Goal: Submit feedback/report problem: Provide input to the site owners about the experience or issues

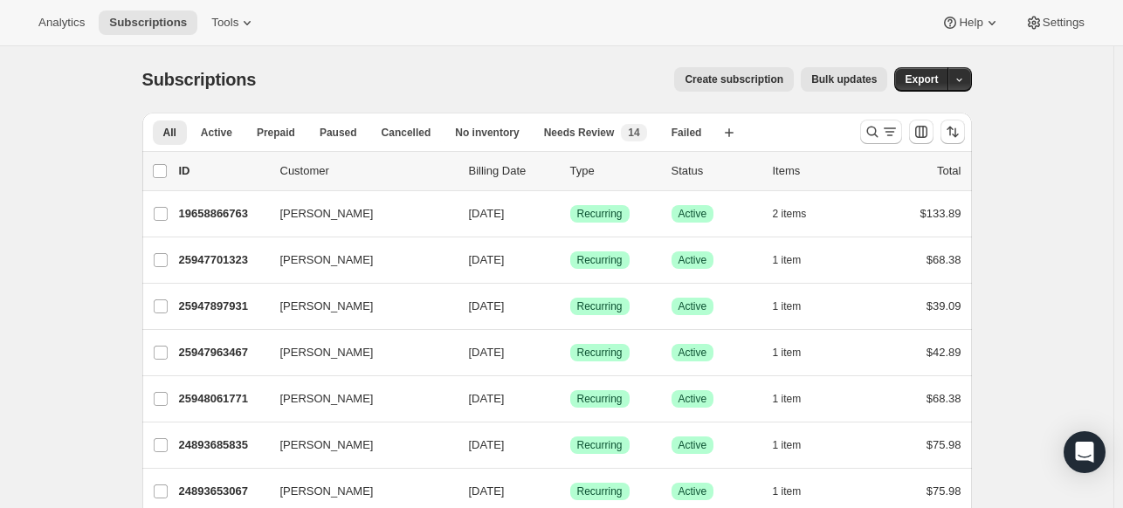
click at [73, 37] on div "Analytics Subscriptions Tools Help Settings" at bounding box center [561, 23] width 1123 height 46
click at [66, 26] on span "Analytics" at bounding box center [61, 23] width 46 height 14
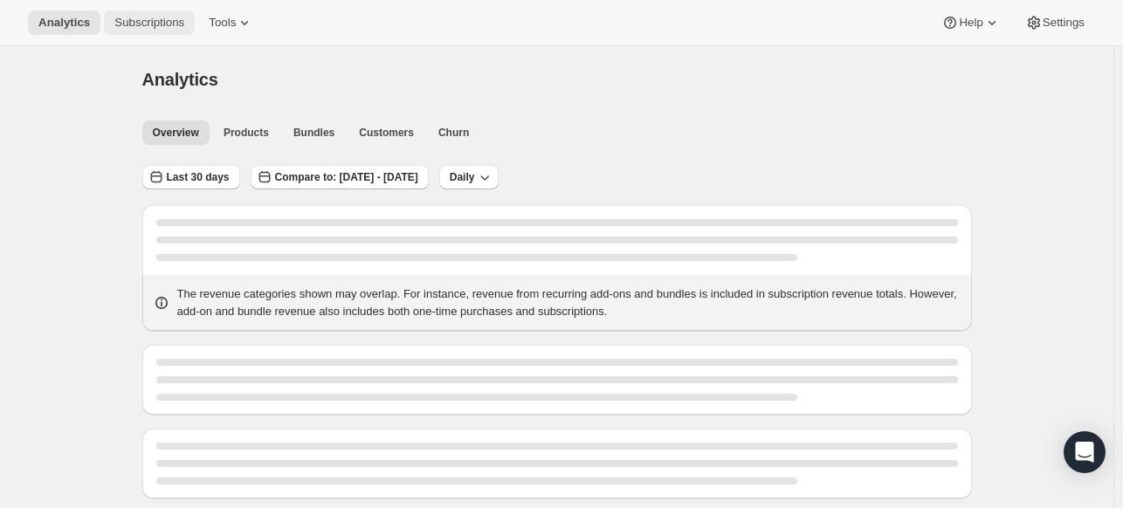
click at [114, 17] on span "Subscriptions" at bounding box center [149, 23] width 70 height 14
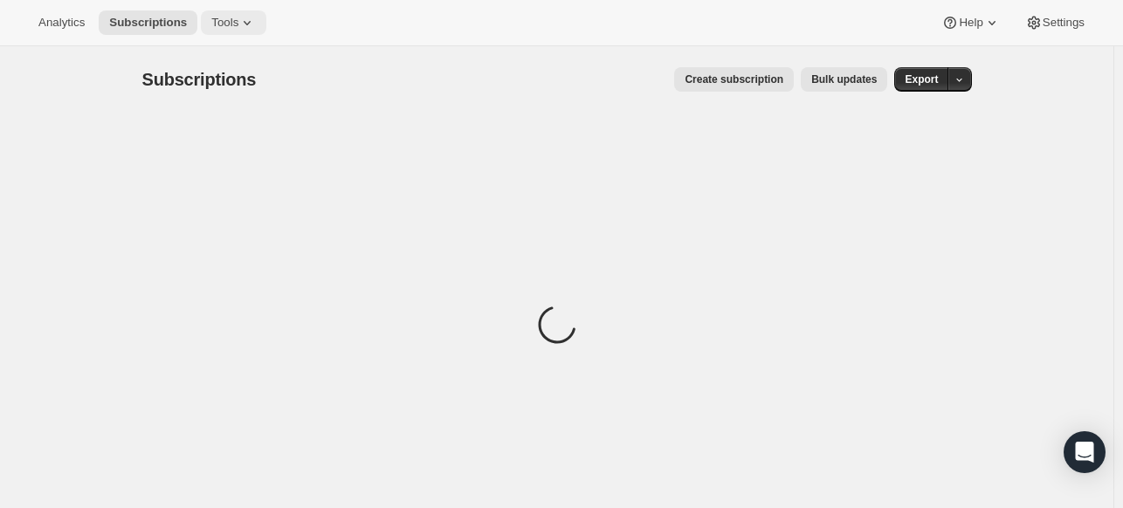
click at [201, 10] on button "Tools" at bounding box center [234, 22] width 66 height 24
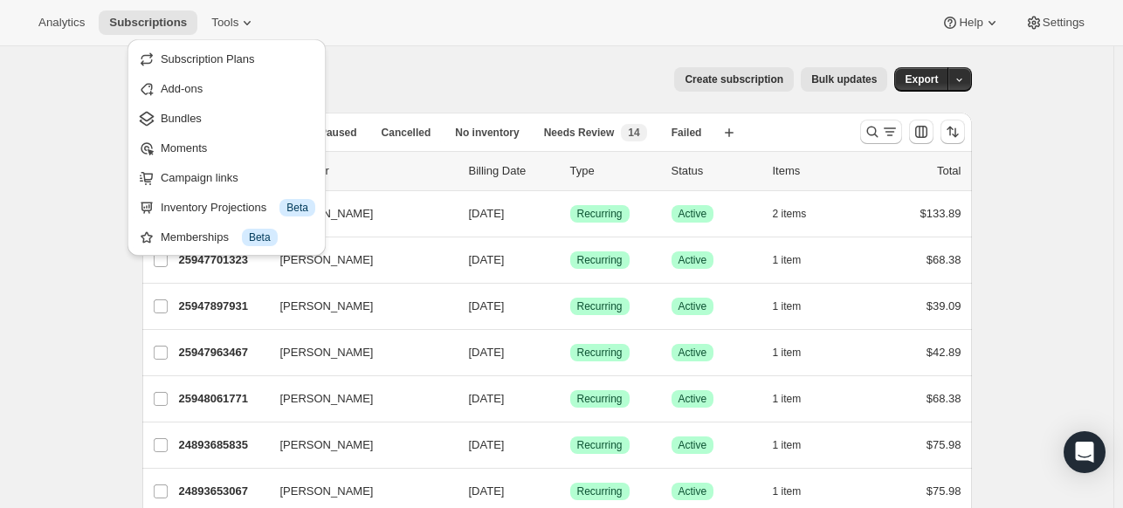
click at [332, 12] on div "Analytics Subscriptions Tools Help Settings" at bounding box center [561, 23] width 1123 height 46
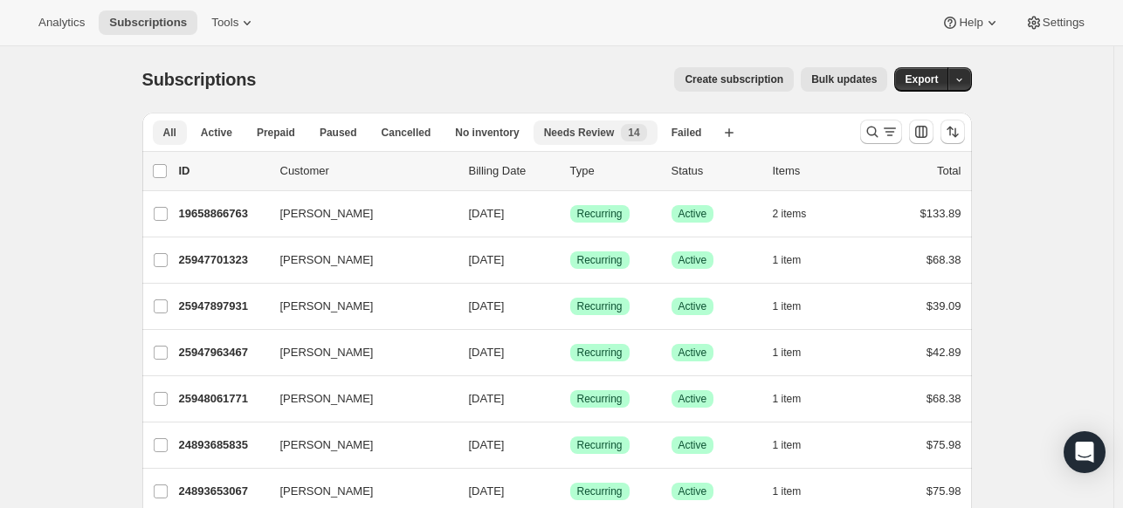
click at [621, 141] on span "New 14" at bounding box center [633, 132] width 25 height 17
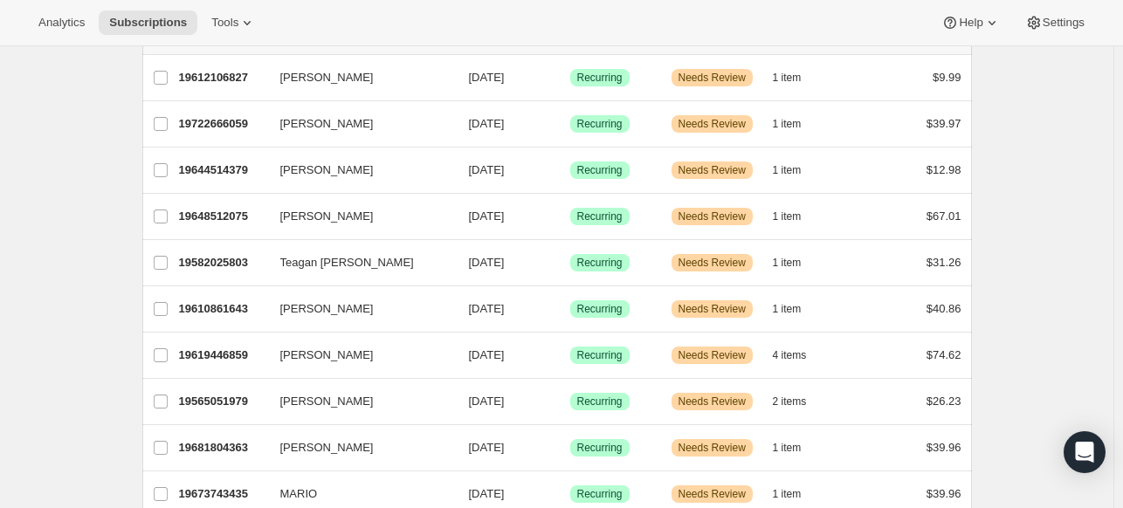
scroll to position [175, 0]
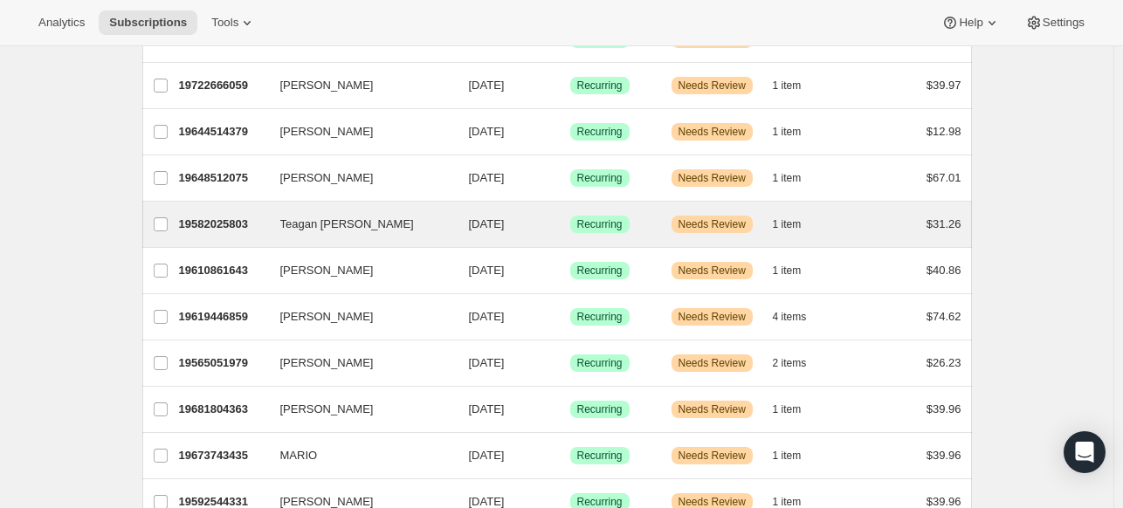
click at [232, 238] on div "Teagan [PERSON_NAME] 19582025803 Teagan [PERSON_NAME] [DATE] Success Recurring …" at bounding box center [557, 224] width 830 height 45
click at [238, 222] on p "19582025803" at bounding box center [222, 224] width 87 height 17
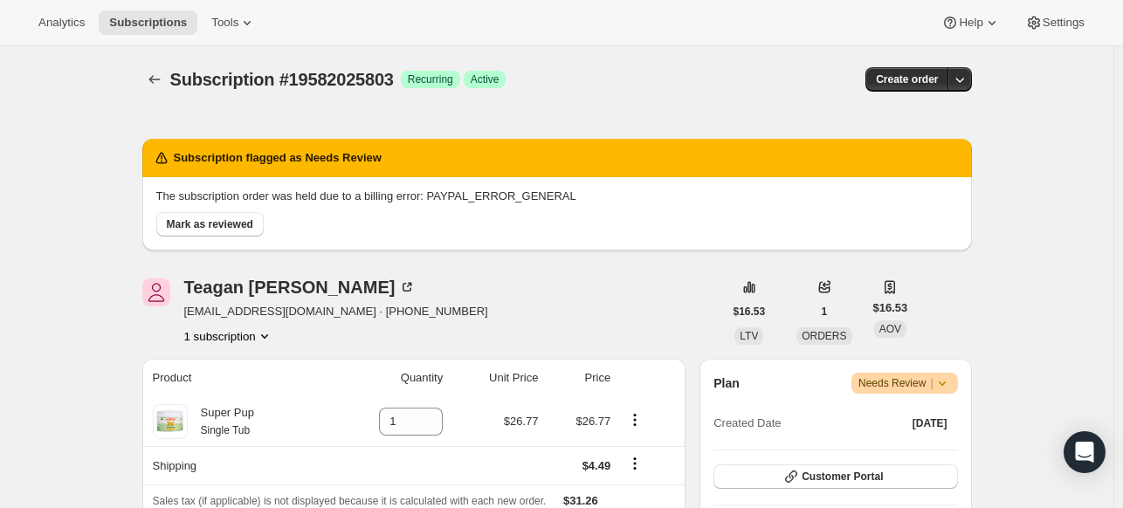
click at [149, 63] on div "Subscription #19582025803. This page is ready Subscription #19582025803 Success…" at bounding box center [557, 79] width 830 height 66
click at [152, 86] on icon "Subscriptions" at bounding box center [154, 79] width 17 height 17
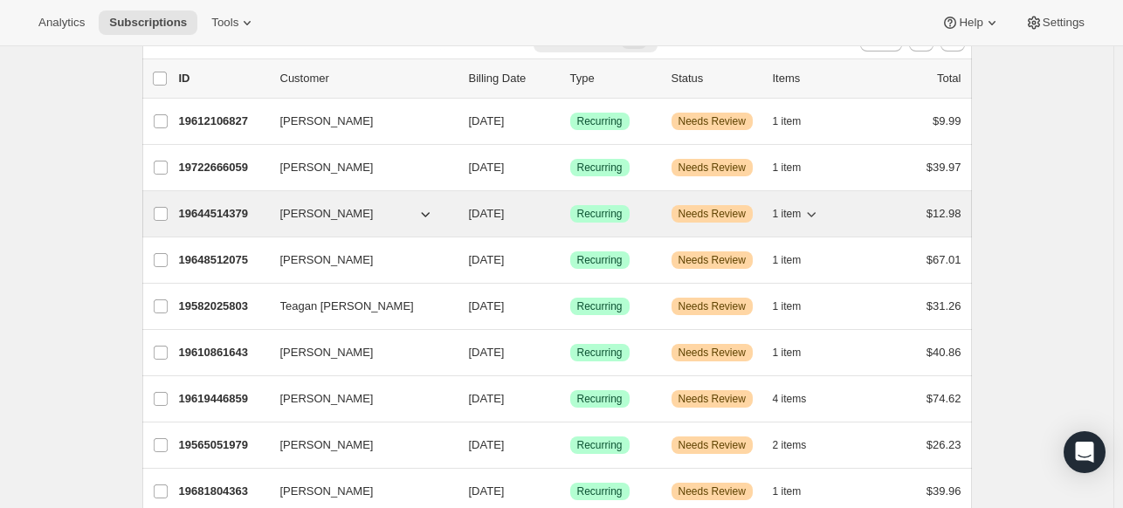
scroll to position [262, 0]
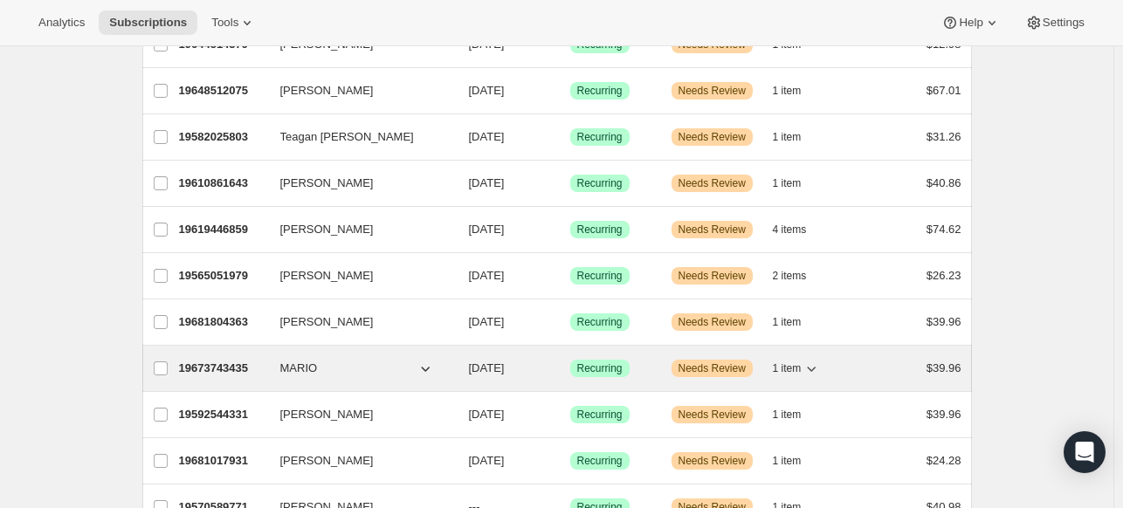
click at [319, 356] on div "19673743435 MARIO [DATE] Success Recurring Warning Needs Review 1 item $39.96" at bounding box center [570, 368] width 783 height 24
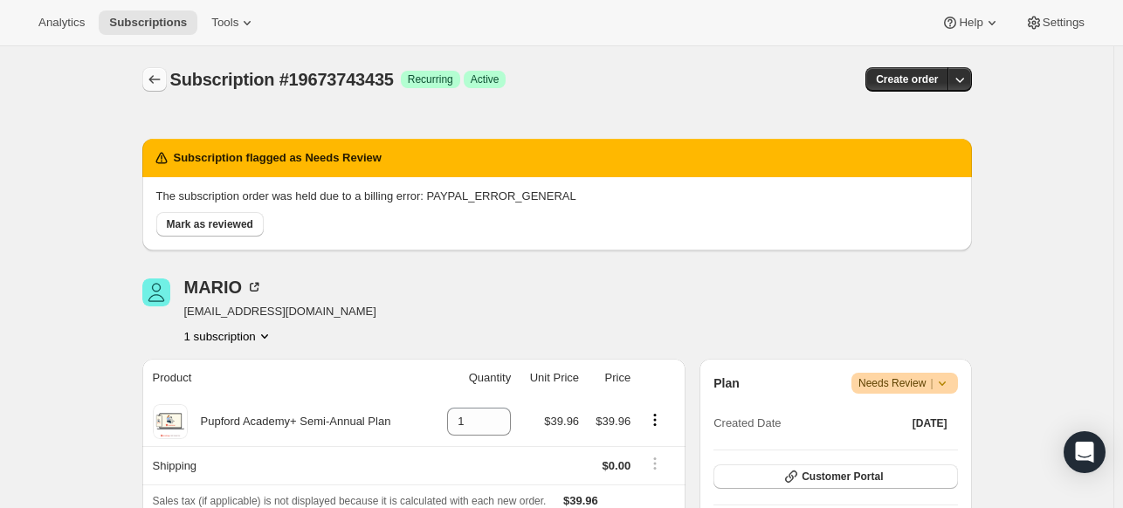
click at [151, 75] on icon "Subscriptions" at bounding box center [154, 79] width 17 height 17
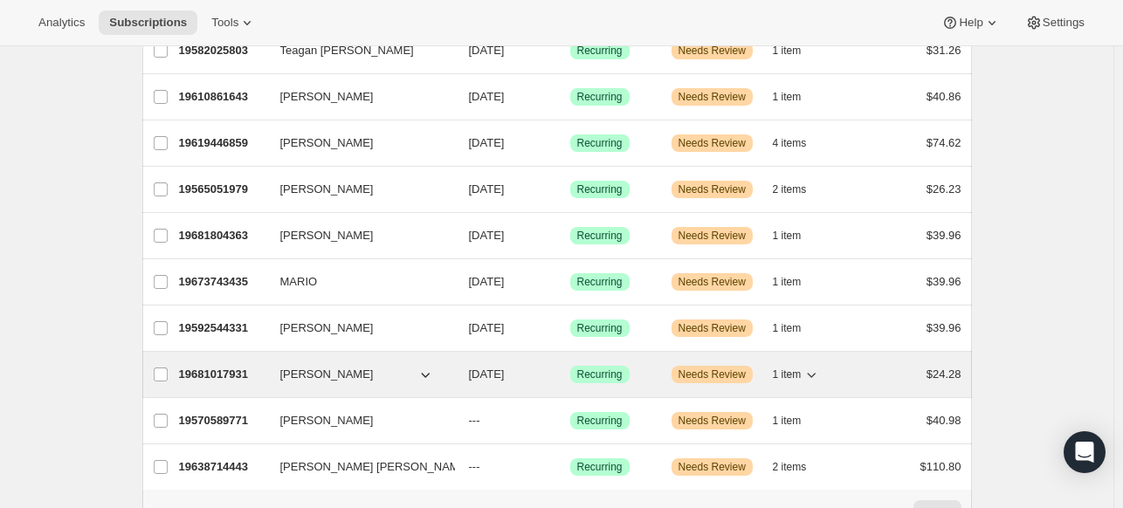
scroll to position [438, 0]
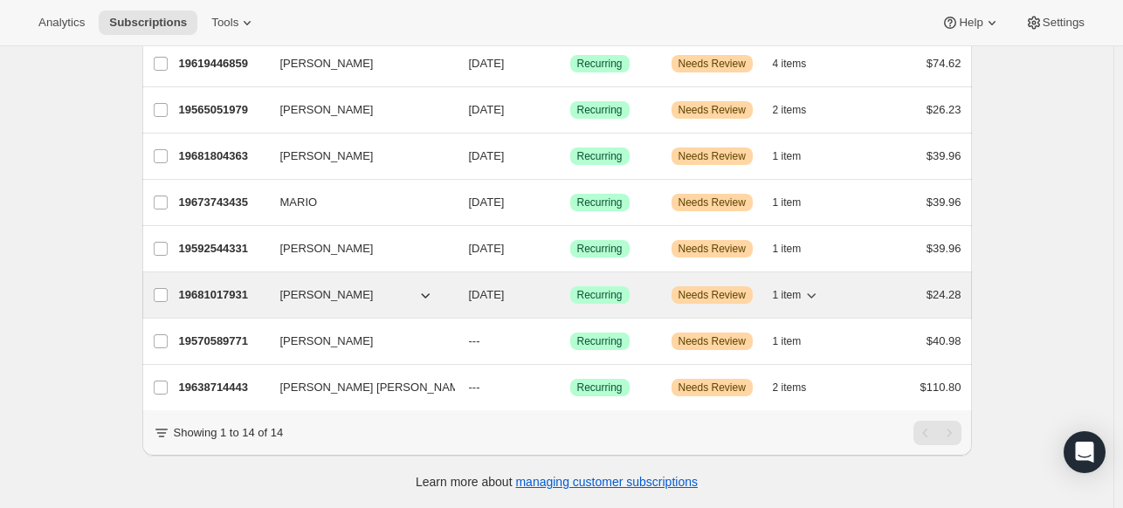
click at [299, 287] on span "[PERSON_NAME]" at bounding box center [326, 295] width 93 height 17
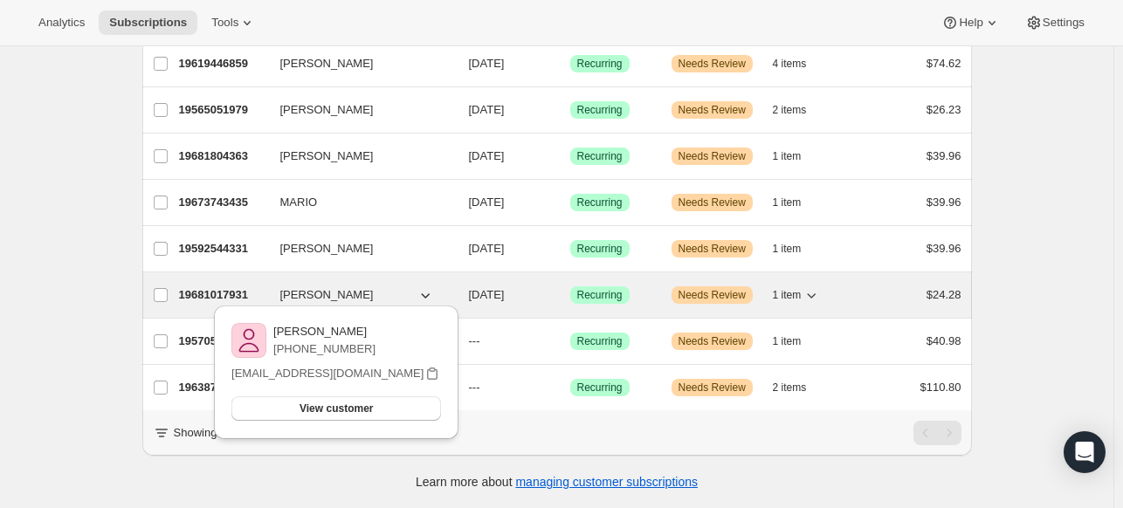
click at [220, 287] on p "19681017931" at bounding box center [222, 295] width 87 height 17
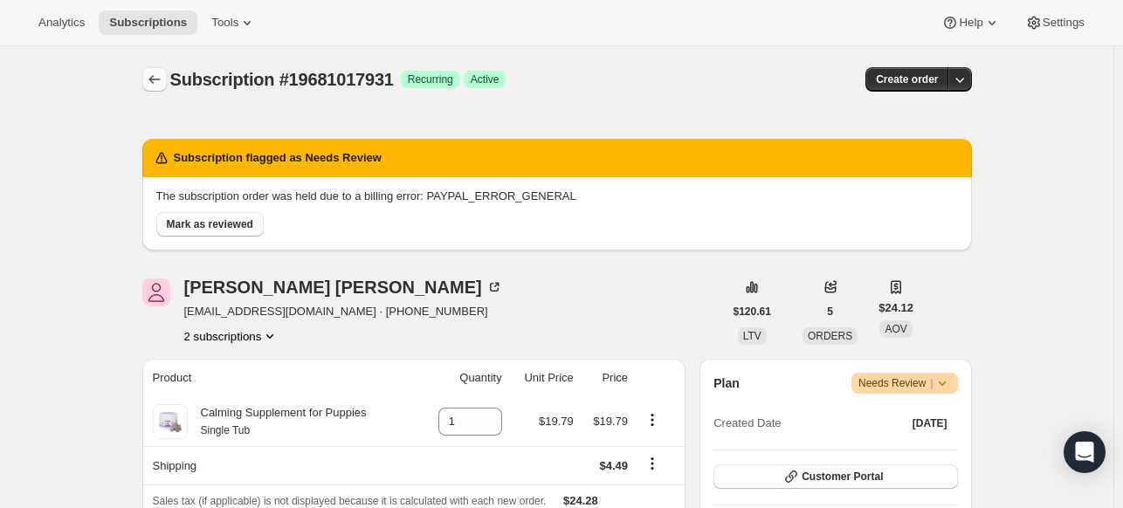
click at [161, 79] on icon "Subscriptions" at bounding box center [154, 79] width 17 height 17
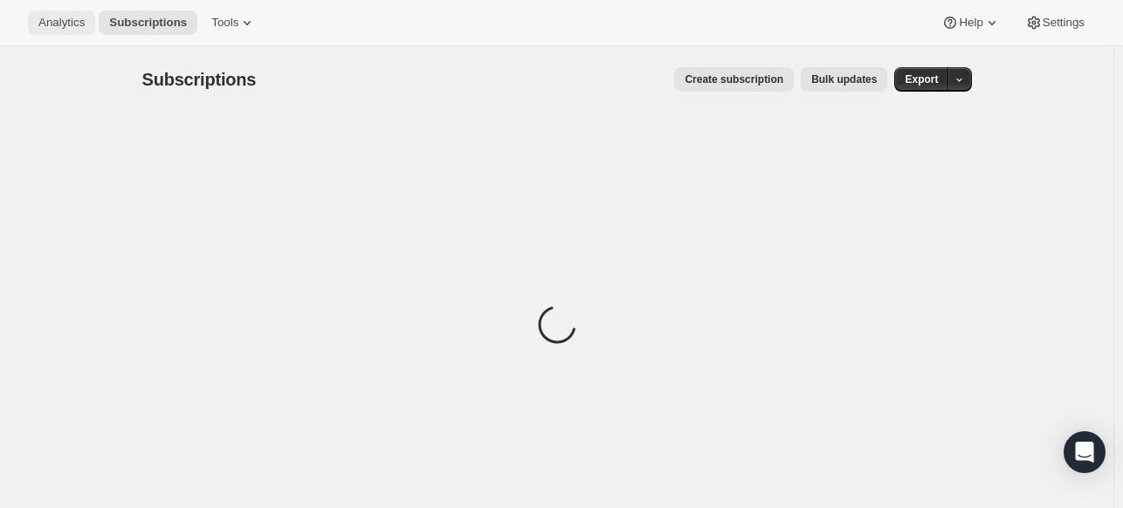
click at [61, 19] on span "Analytics" at bounding box center [61, 23] width 46 height 14
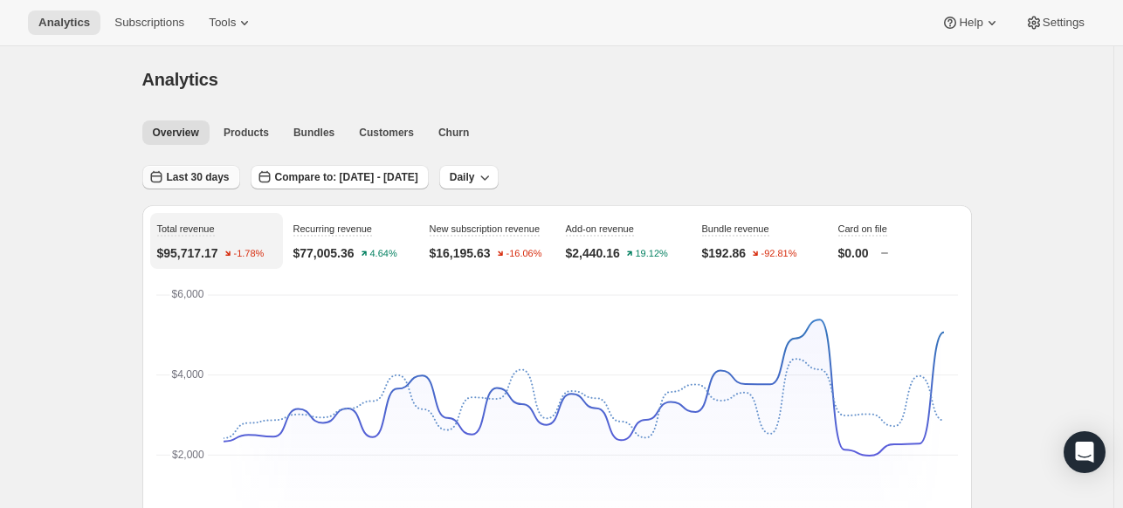
click at [210, 177] on span "Last 30 days" at bounding box center [198, 177] width 63 height 14
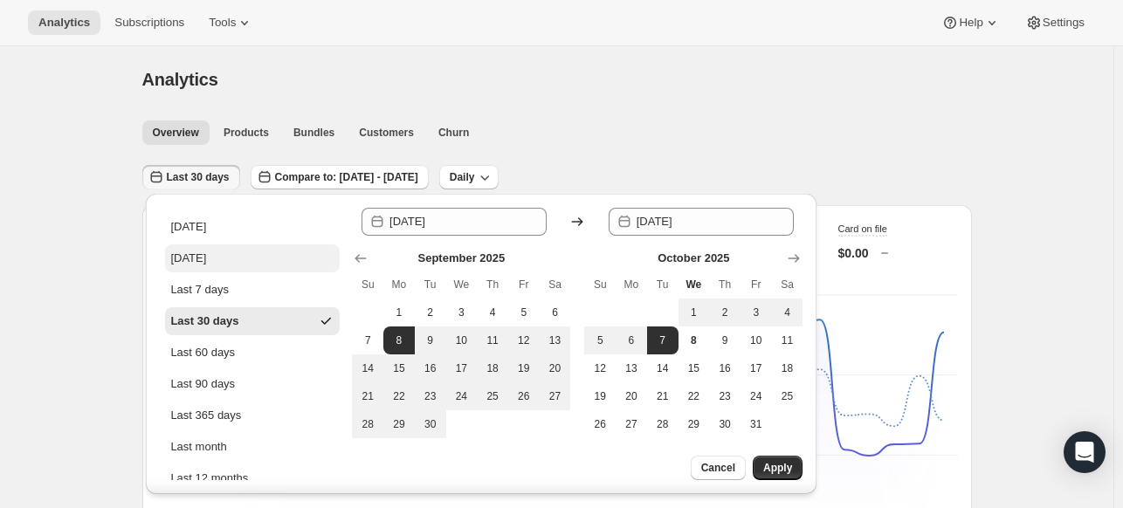
drag, startPoint x: 216, startPoint y: 259, endPoint x: 487, endPoint y: 366, distance: 292.2
click at [206, 259] on div "[DATE]" at bounding box center [188, 258] width 36 height 17
type input "[DATE]"
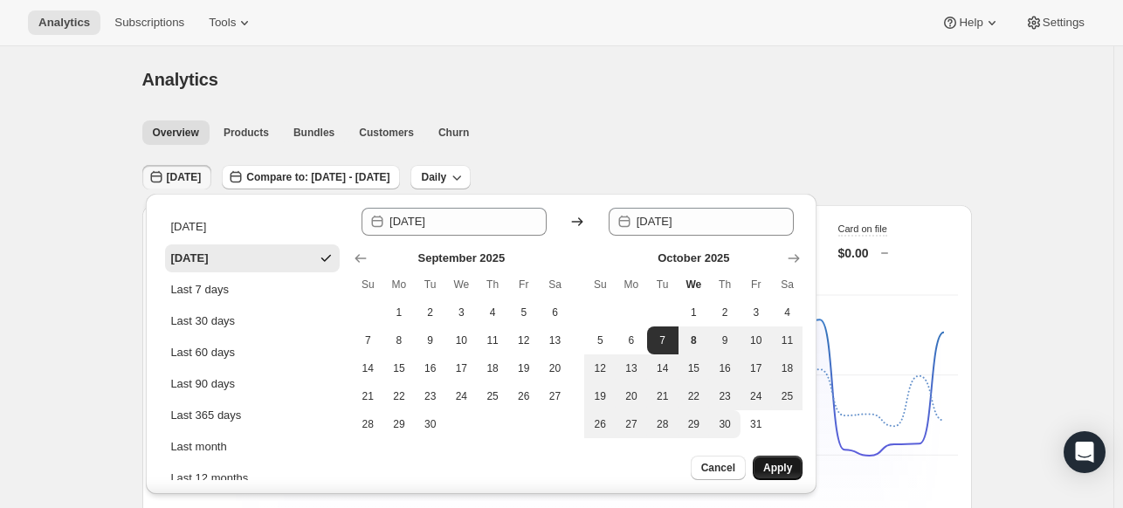
click at [769, 472] on span "Apply" at bounding box center [778, 468] width 29 height 14
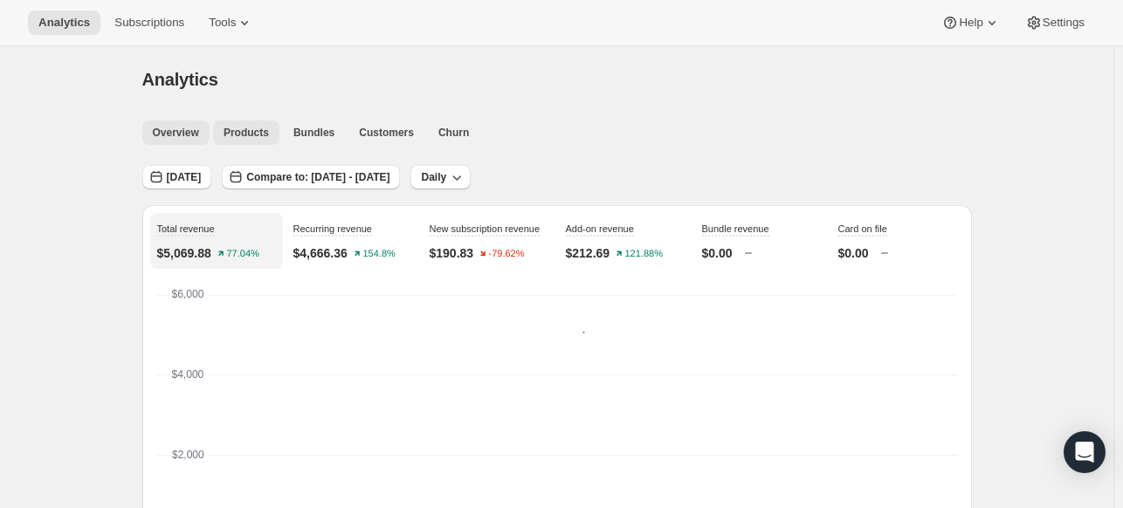
click at [260, 128] on span "Products" at bounding box center [246, 133] width 45 height 14
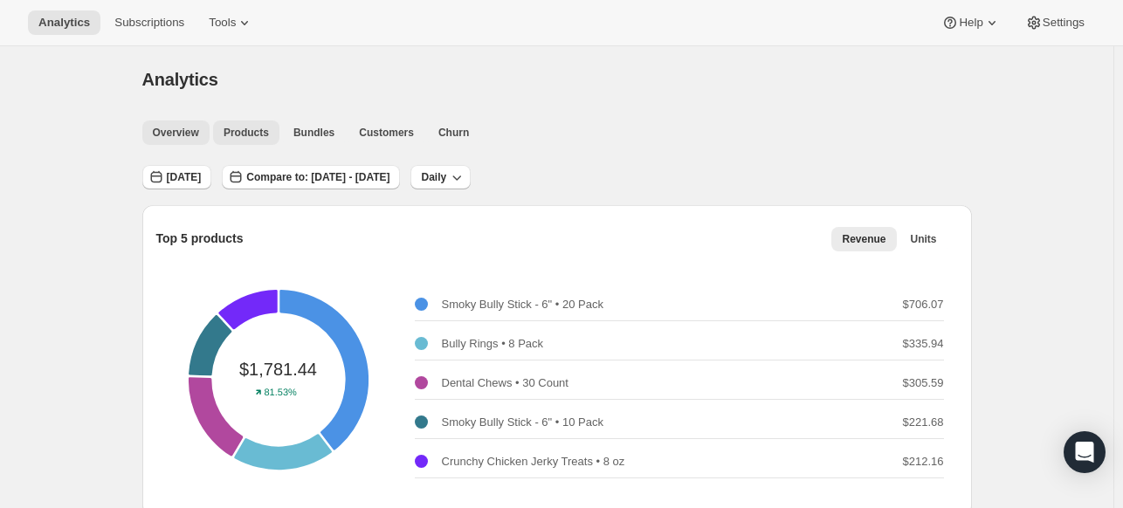
click at [184, 124] on button "Overview" at bounding box center [175, 133] width 67 height 24
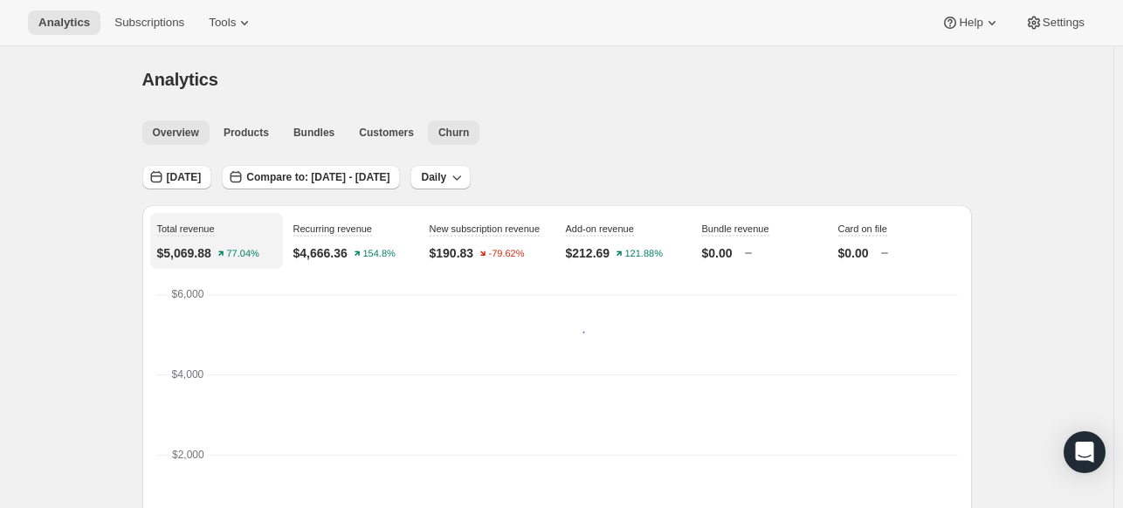
click at [439, 129] on span "Churn" at bounding box center [454, 133] width 31 height 14
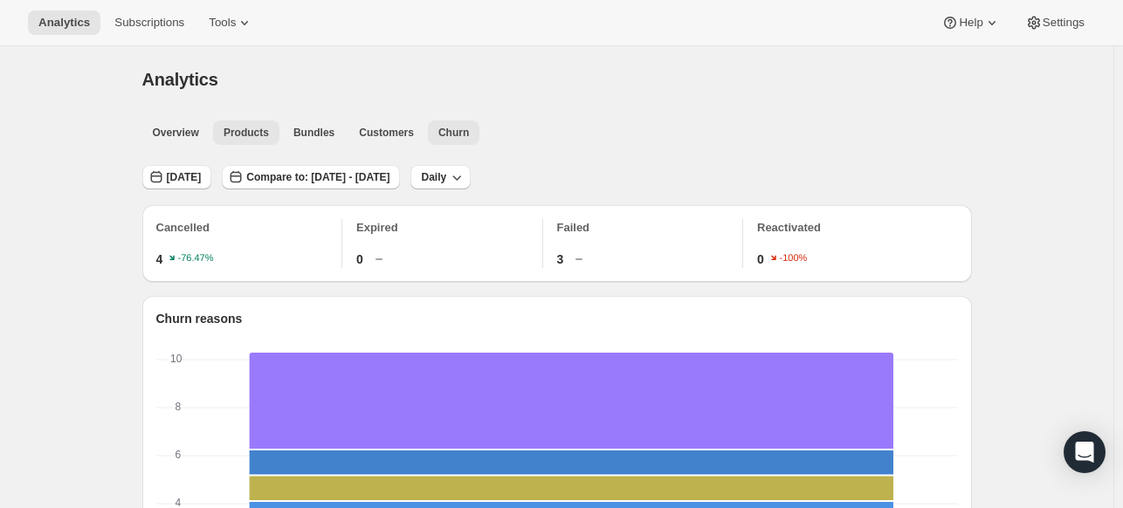
drag, startPoint x: 216, startPoint y: 131, endPoint x: 128, endPoint y: 149, distance: 90.1
click at [210, 132] on ul "Overview Products Bundles Customers Churn More views" at bounding box center [552, 132] width 826 height 24
click at [178, 128] on span "Overview" at bounding box center [176, 133] width 46 height 14
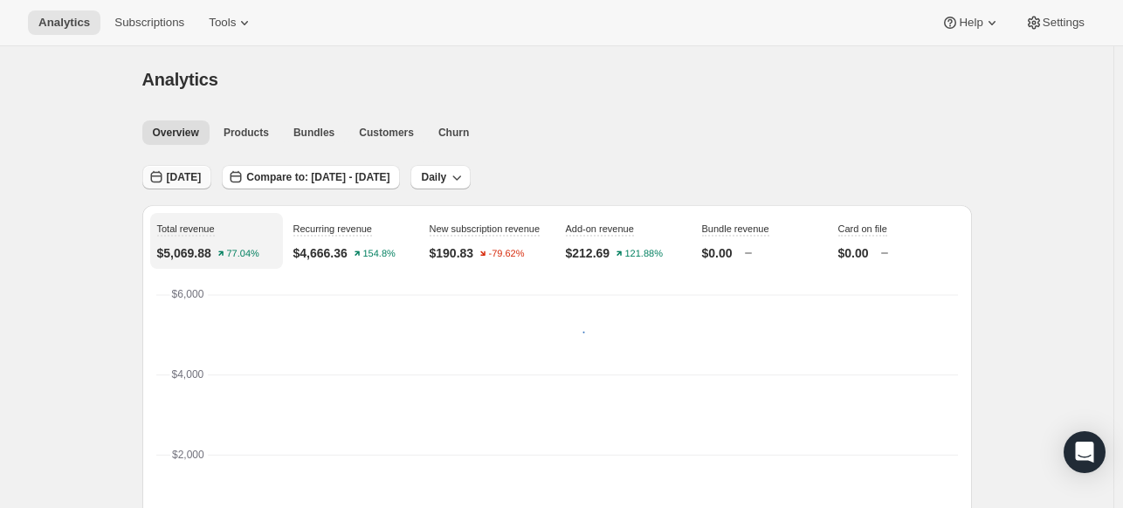
click at [199, 183] on span "[DATE]" at bounding box center [184, 177] width 35 height 14
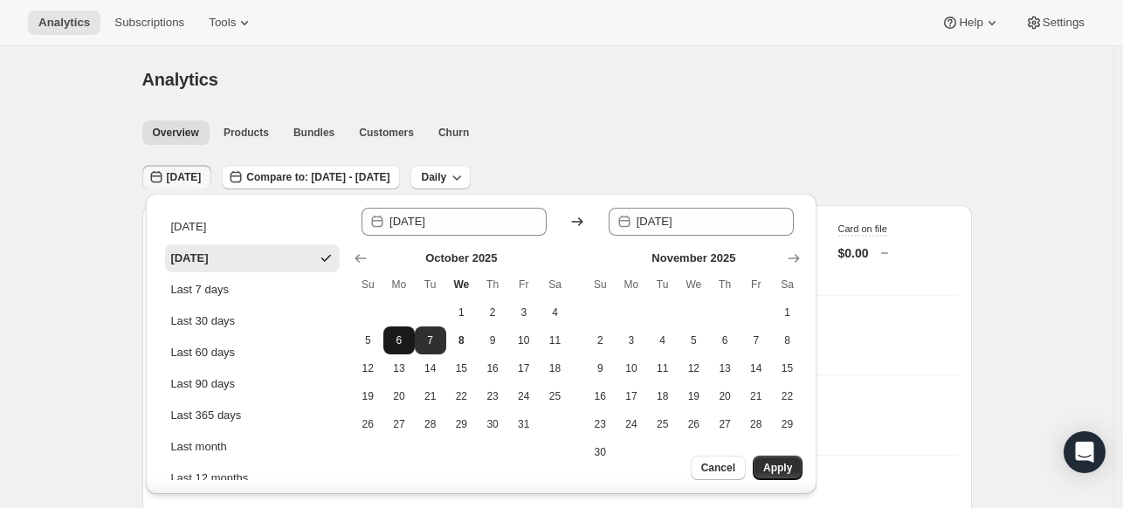
click at [398, 335] on span "6" at bounding box center [398, 341] width 17 height 14
type input "[DATE]"
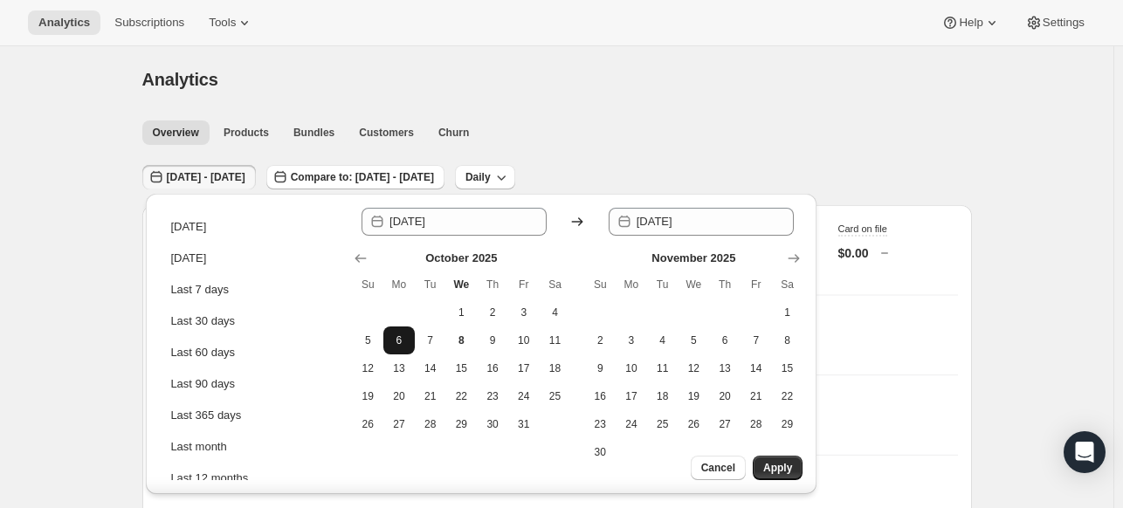
click at [398, 335] on span "6" at bounding box center [398, 341] width 17 height 14
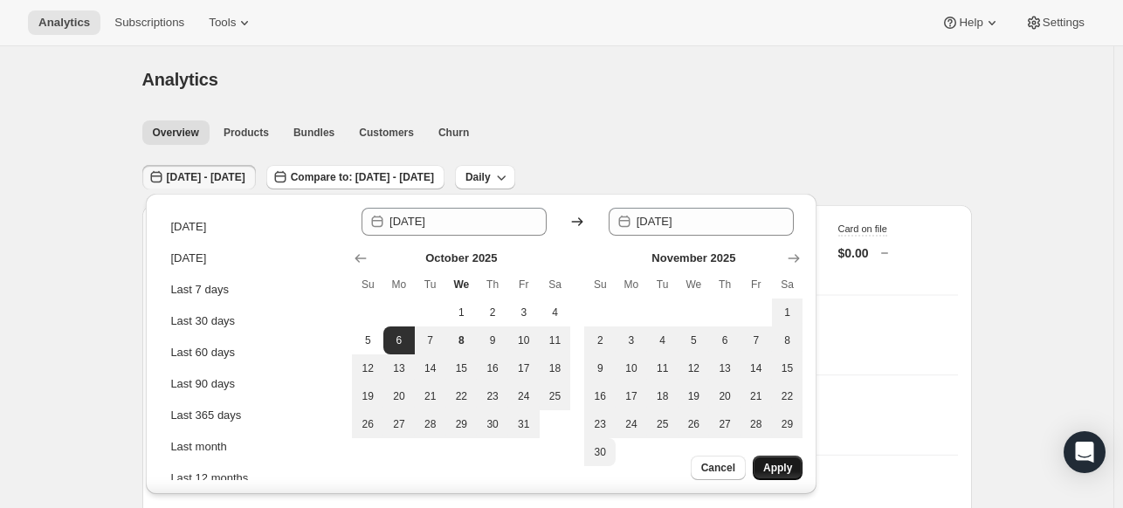
click at [781, 468] on span "Apply" at bounding box center [778, 468] width 29 height 14
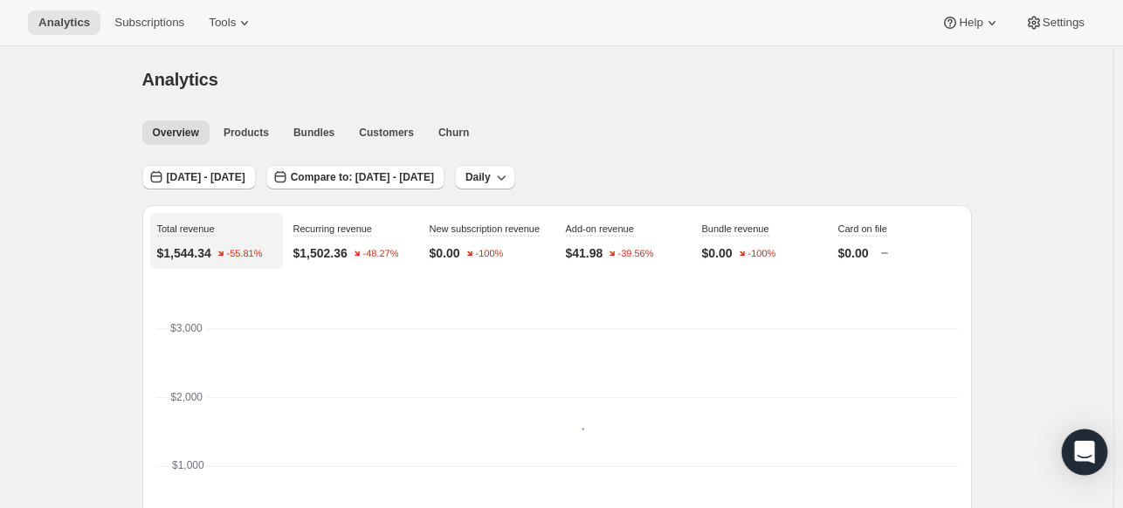
click at [1084, 452] on icon "Open Intercom Messenger" at bounding box center [1085, 452] width 20 height 23
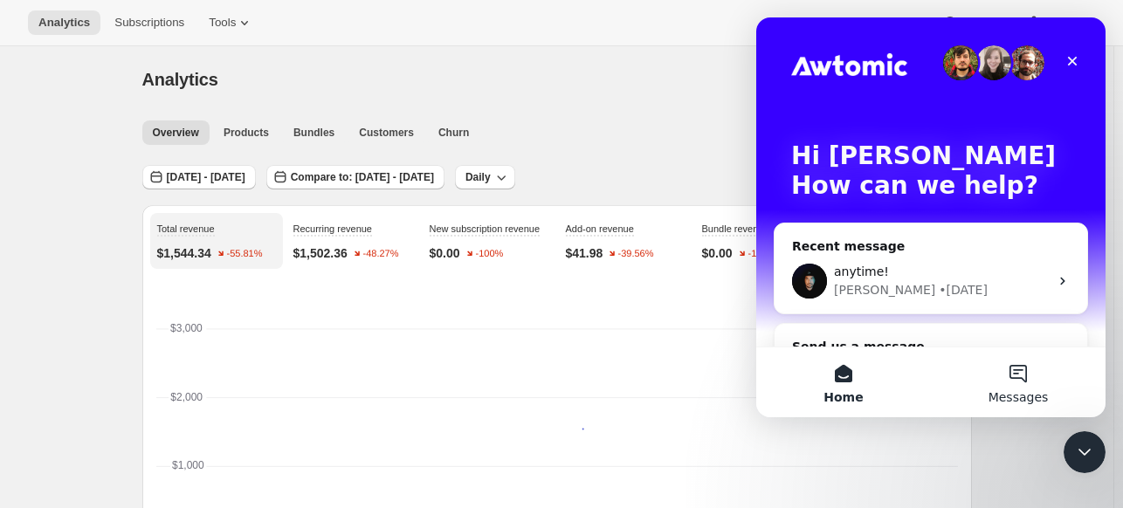
click at [1014, 381] on button "Messages" at bounding box center [1018, 383] width 175 height 70
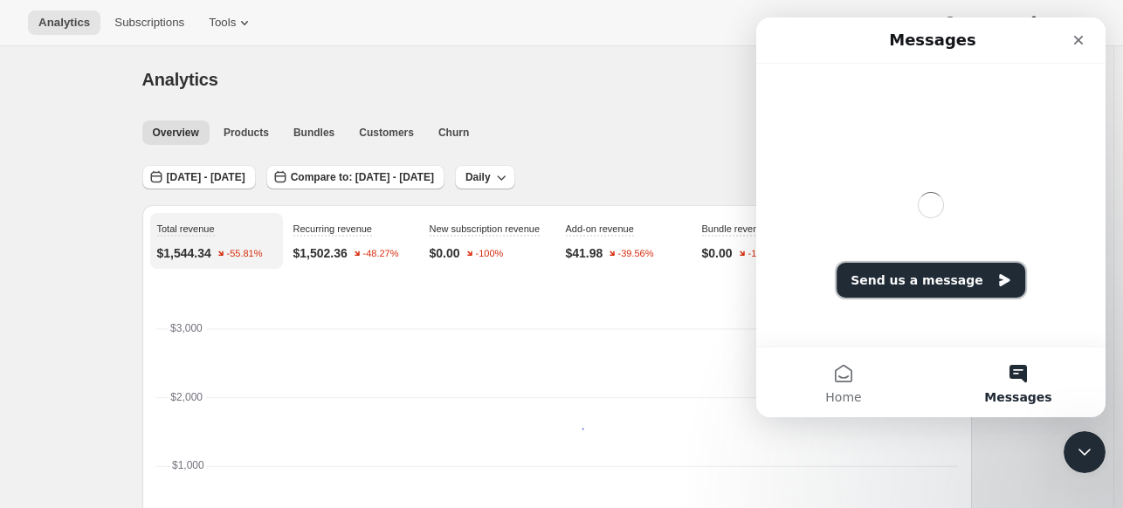
click at [906, 279] on button "Send us a message" at bounding box center [931, 280] width 189 height 35
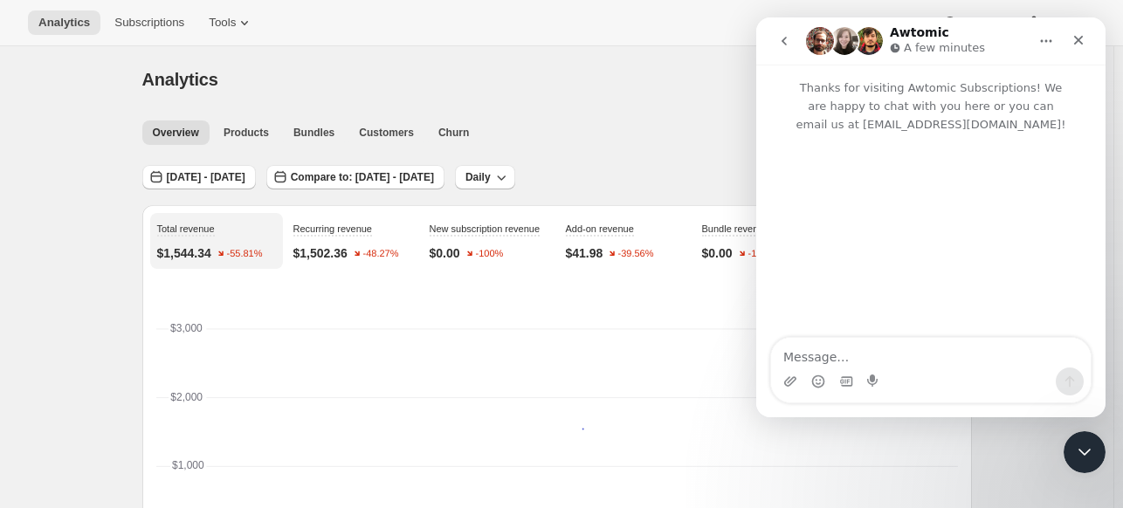
click at [892, 356] on textarea "Message…" at bounding box center [931, 353] width 320 height 30
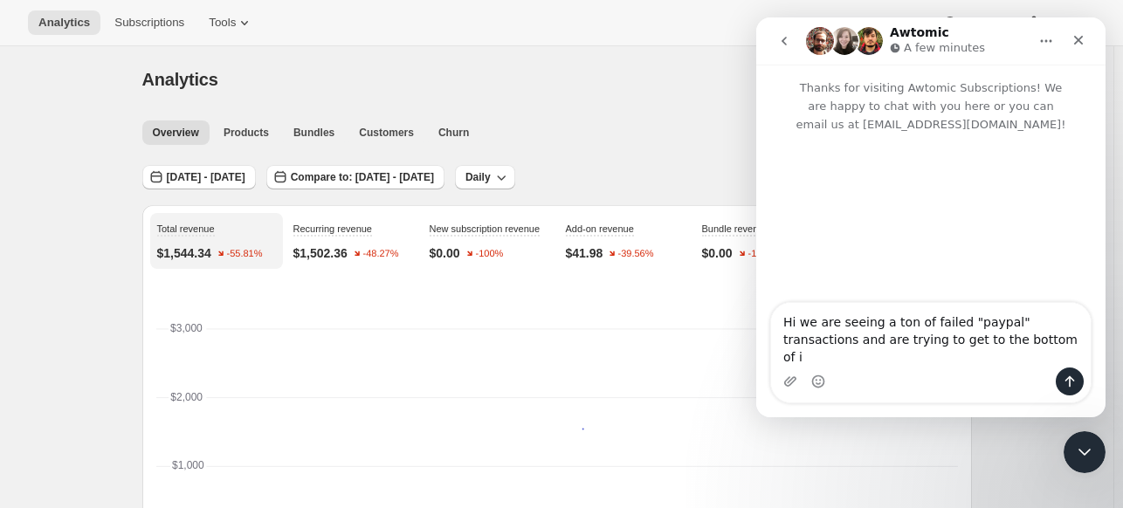
type textarea "Hi we are seeing a ton of failed "paypal" transactions and are trying to get to…"
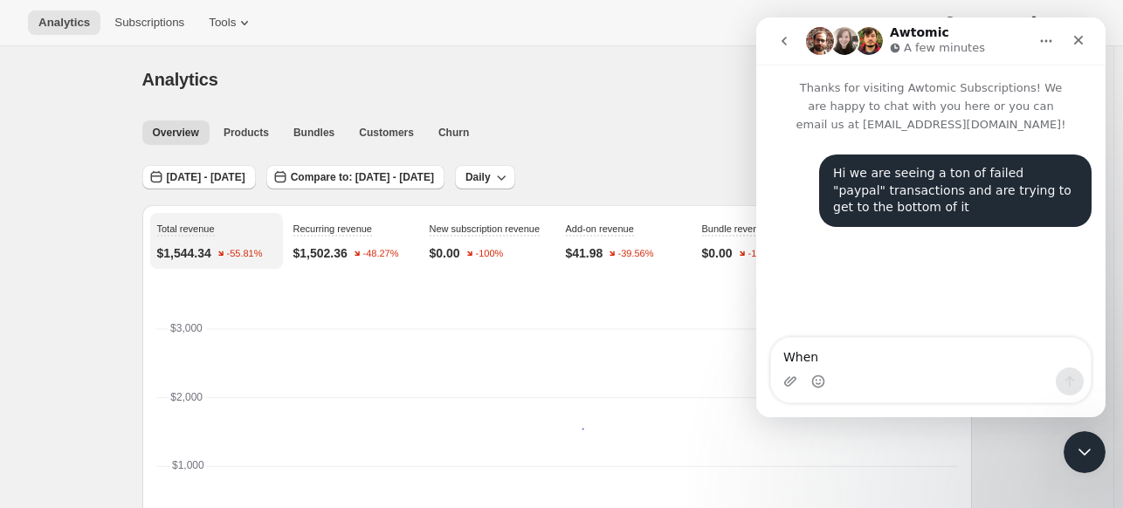
type textarea "When"
type textarea "W"
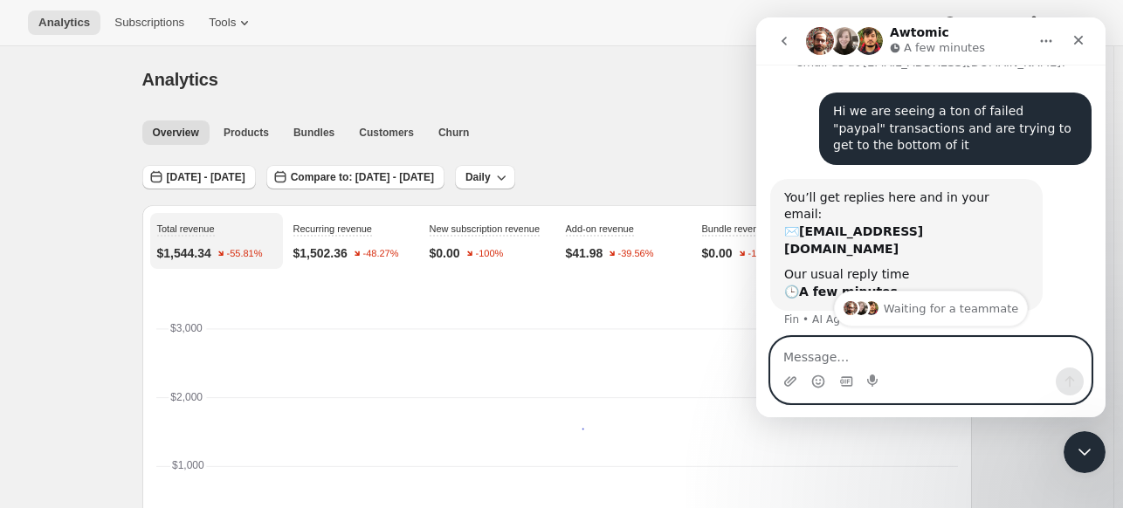
scroll to position [86, 0]
